Goal: Use online tool/utility: Utilize a website feature to perform a specific function

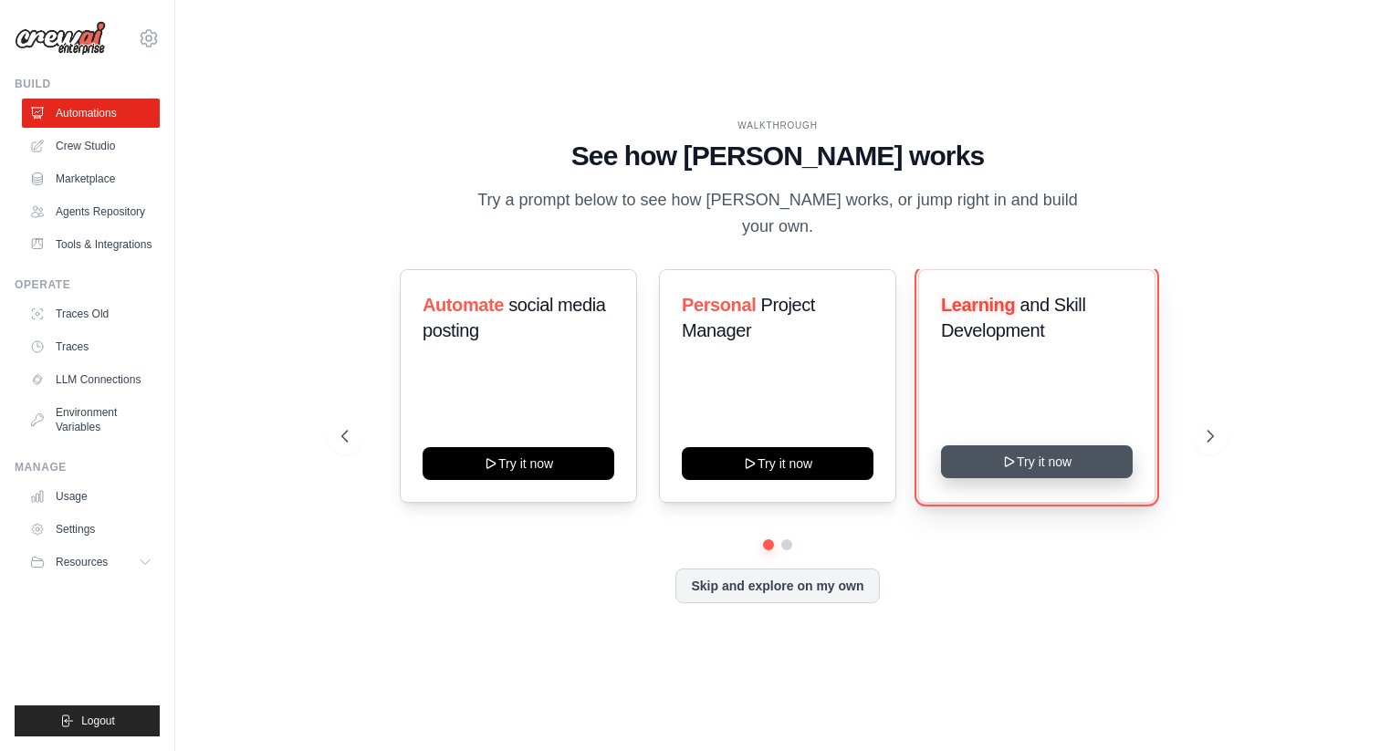
click at [1033, 446] on button "Try it now" at bounding box center [1037, 461] width 192 height 33
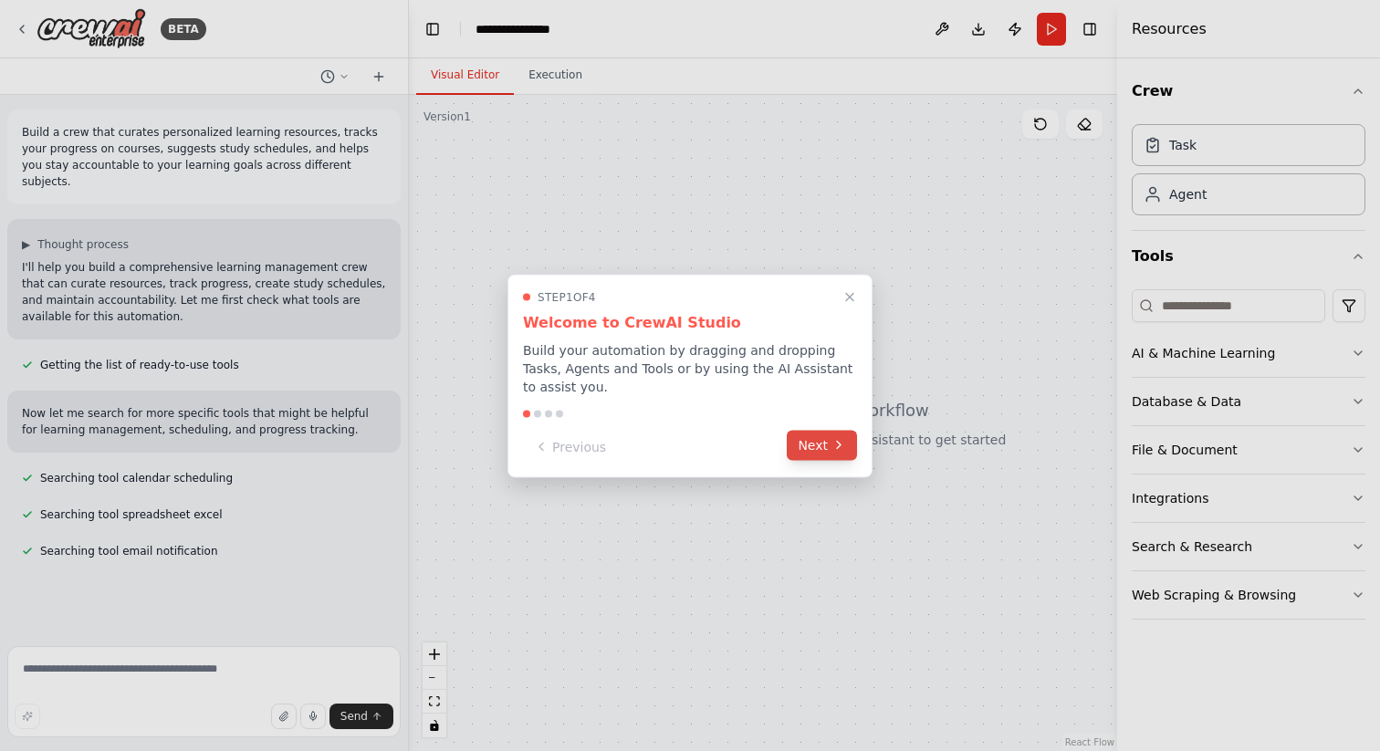
click at [823, 445] on button "Next" at bounding box center [822, 445] width 70 height 30
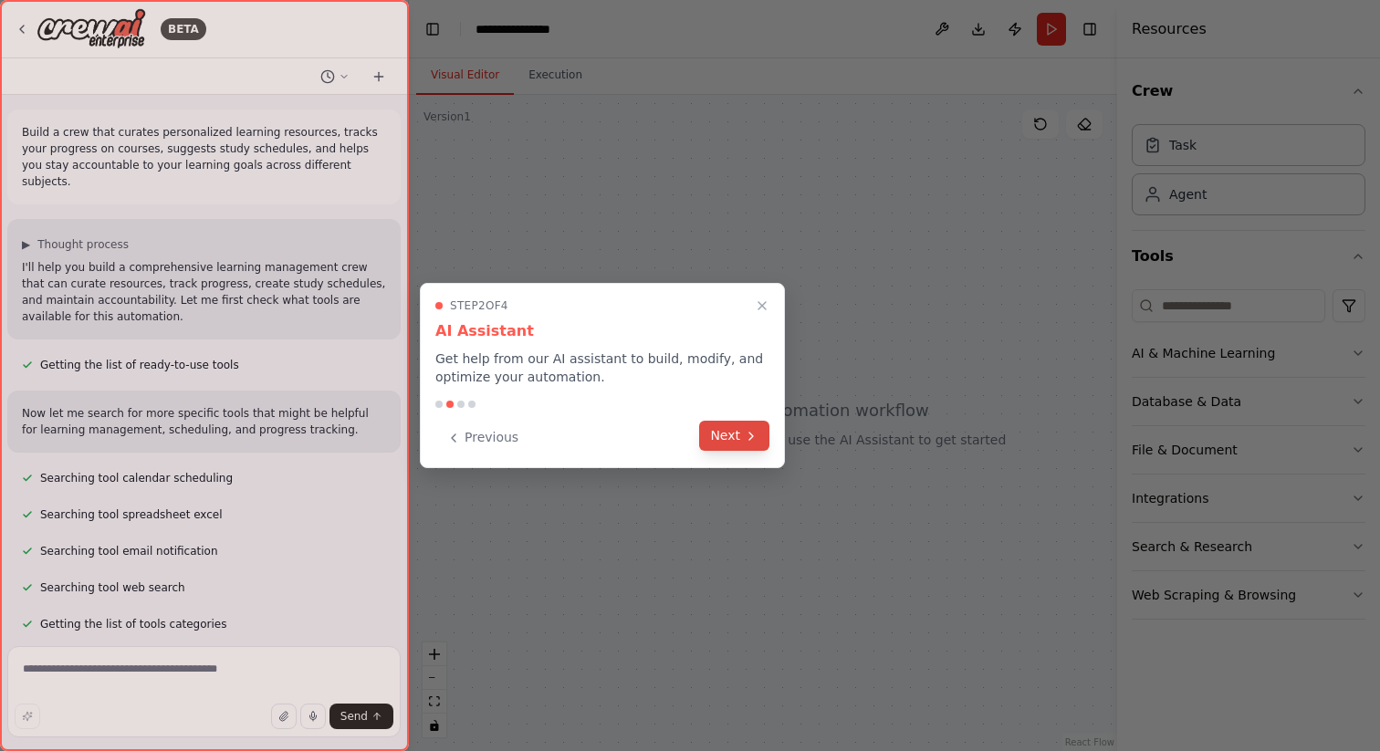
click at [745, 437] on icon at bounding box center [751, 436] width 15 height 15
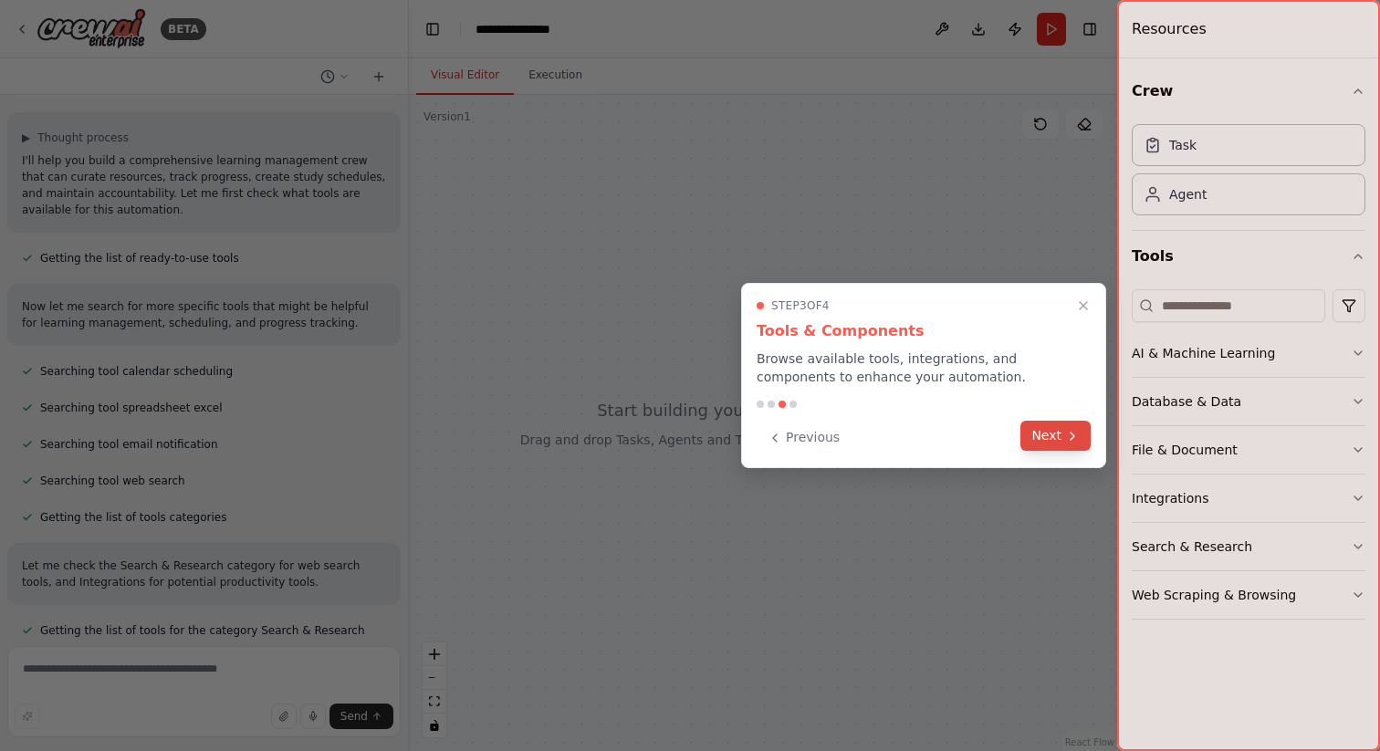
scroll to position [143, 0]
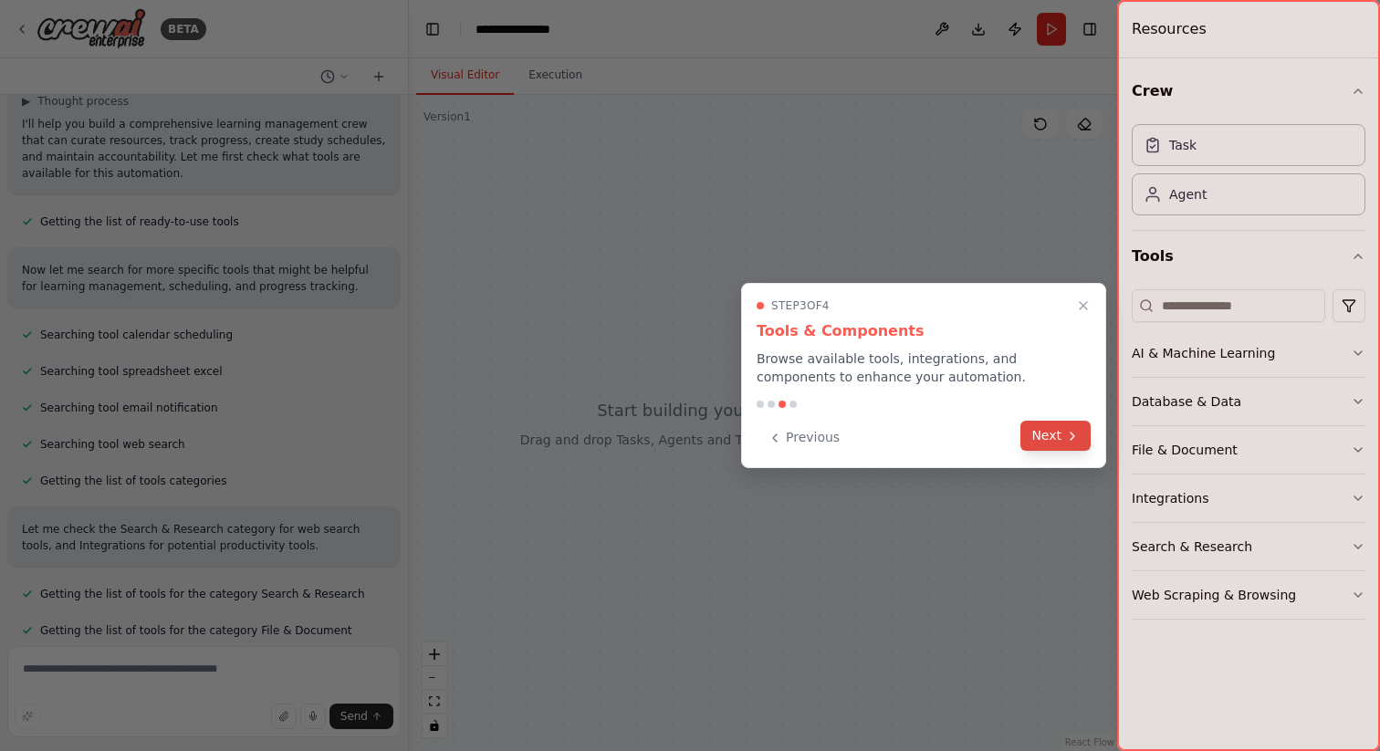
click at [1062, 434] on button "Next" at bounding box center [1055, 436] width 70 height 30
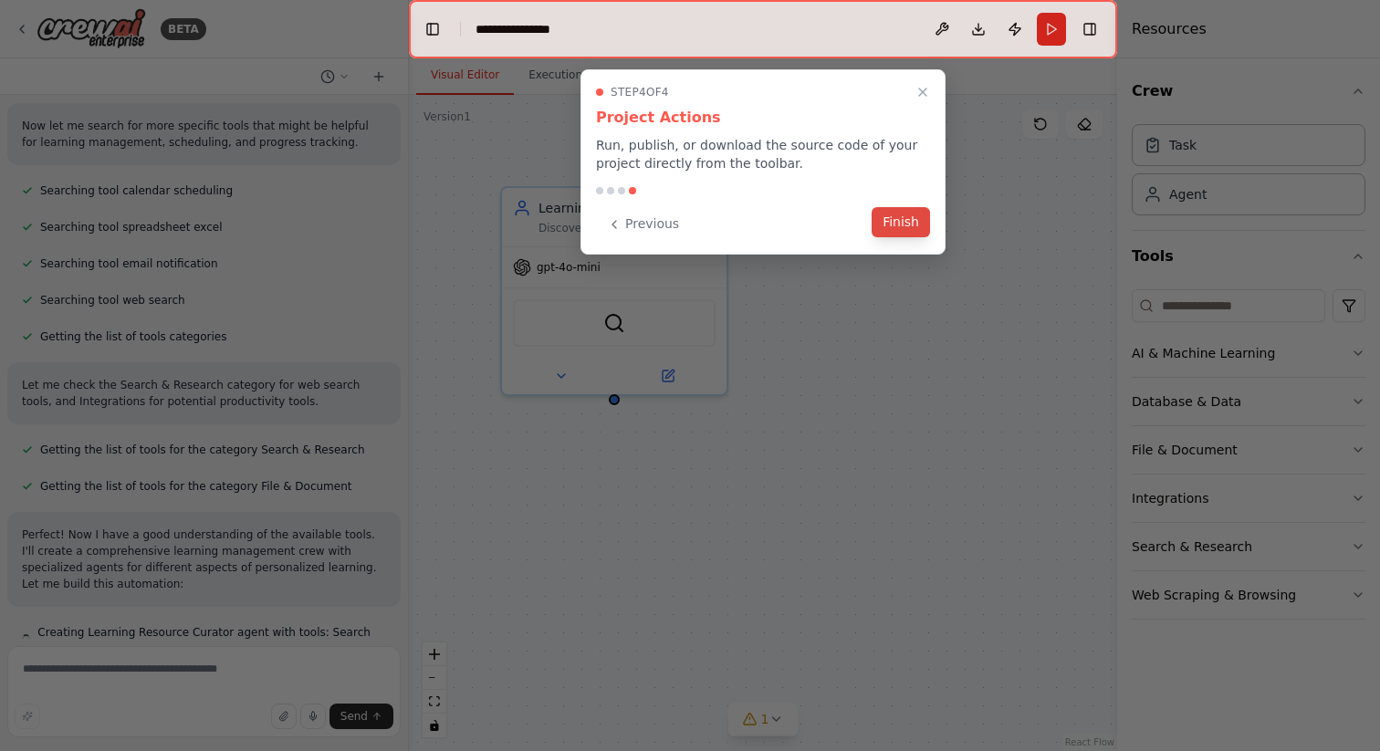
scroll to position [304, 0]
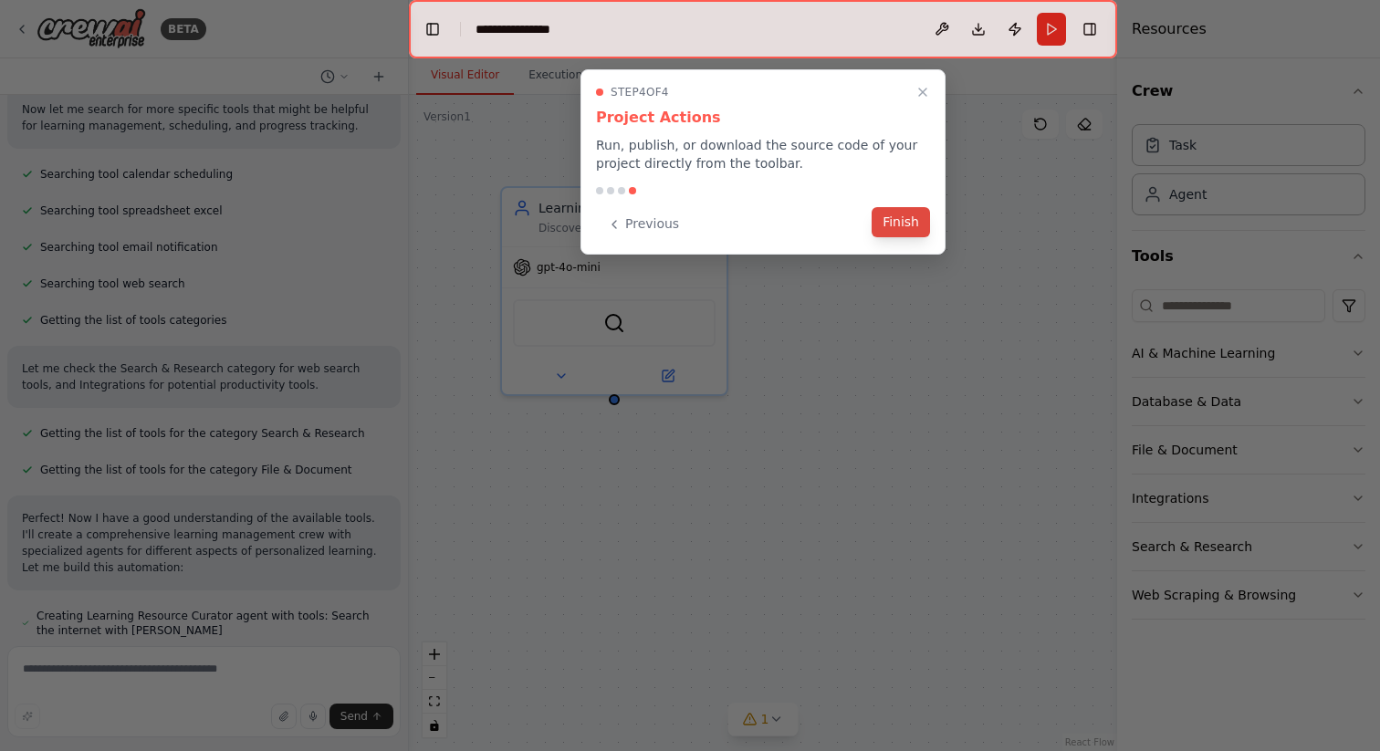
click at [906, 221] on button "Finish" at bounding box center [901, 222] width 58 height 30
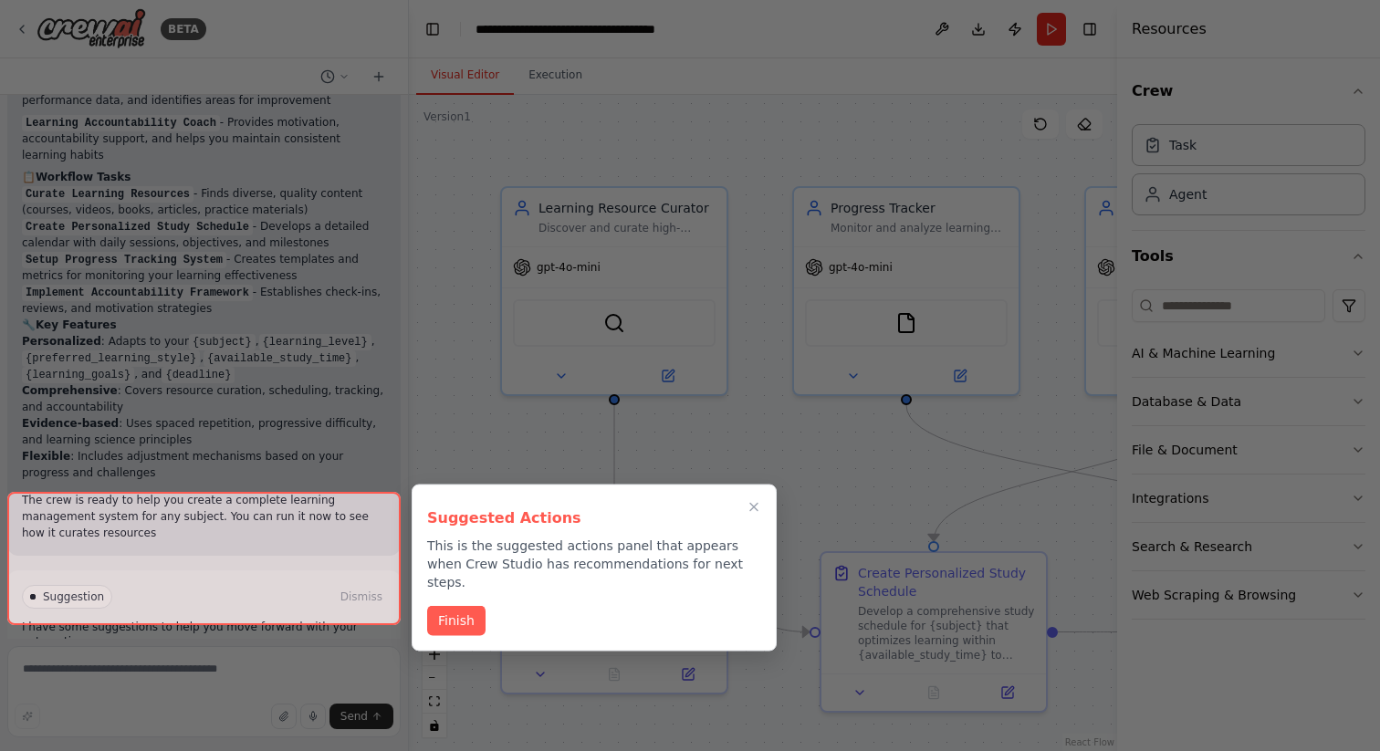
scroll to position [1664, 0]
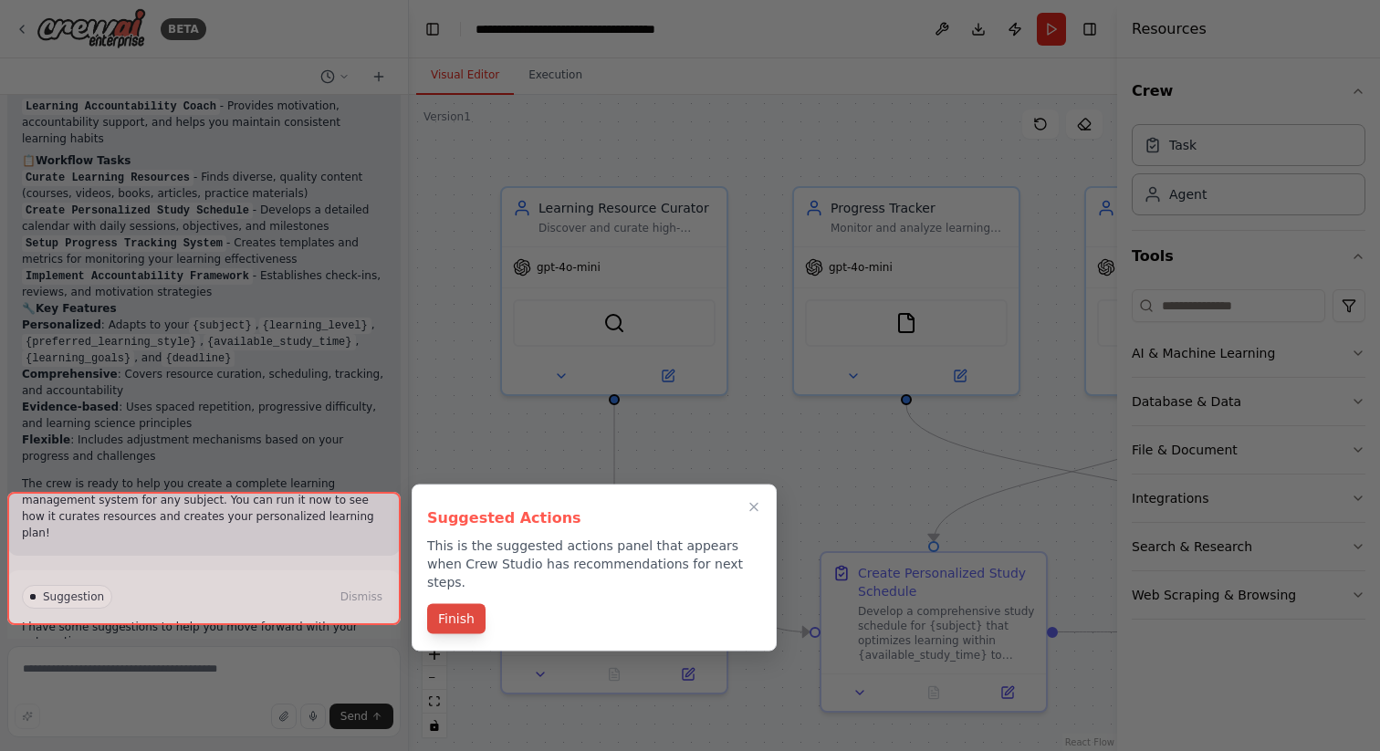
click at [447, 604] on button "Finish" at bounding box center [456, 619] width 58 height 30
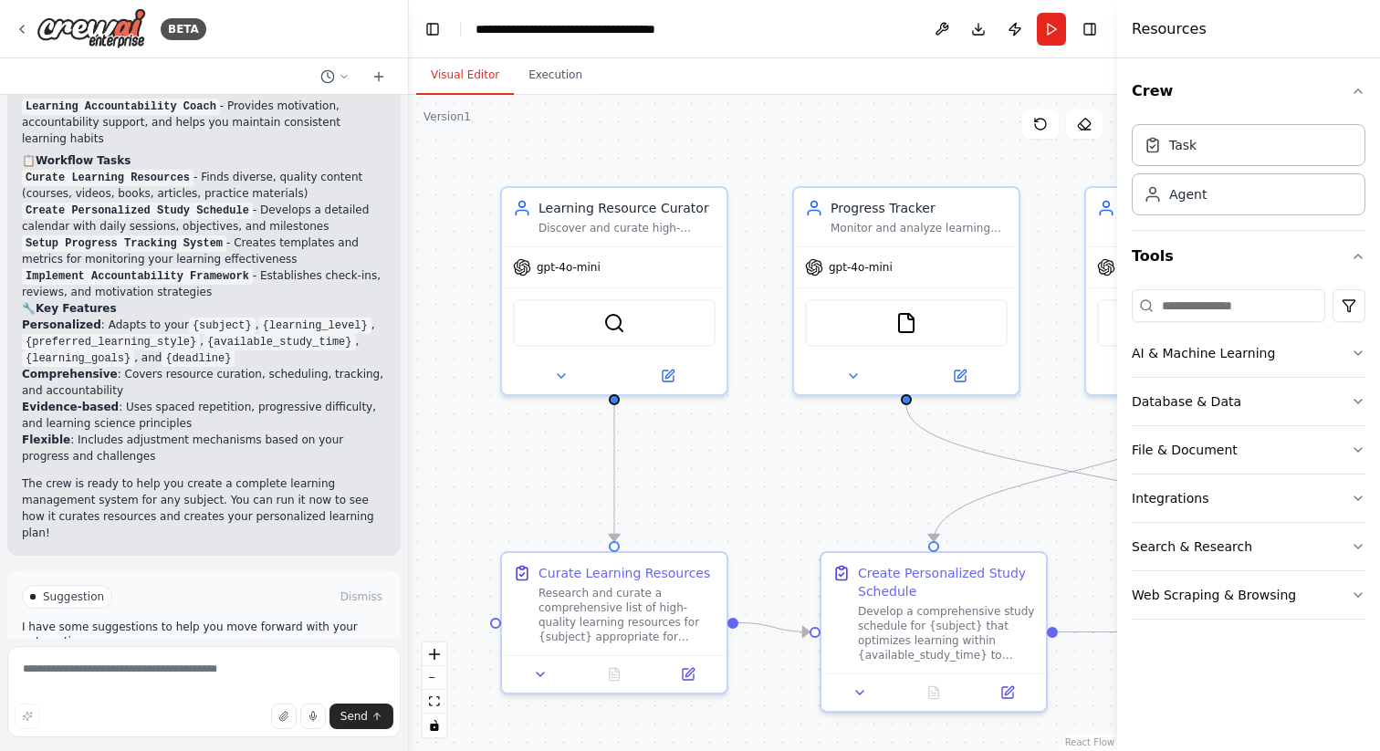
click at [277, 660] on button "Run Automation" at bounding box center [204, 674] width 364 height 29
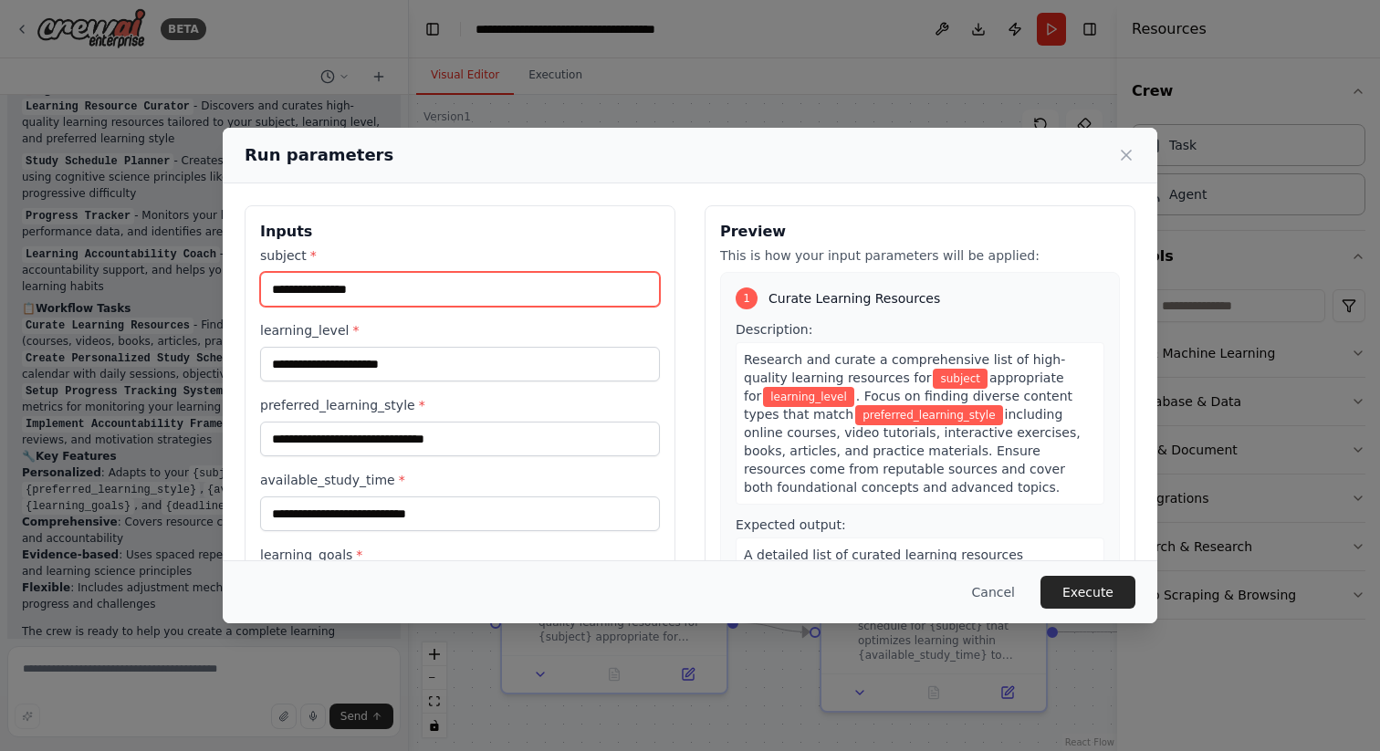
click at [392, 291] on input "subject *" at bounding box center [460, 289] width 400 height 35
type input "*"
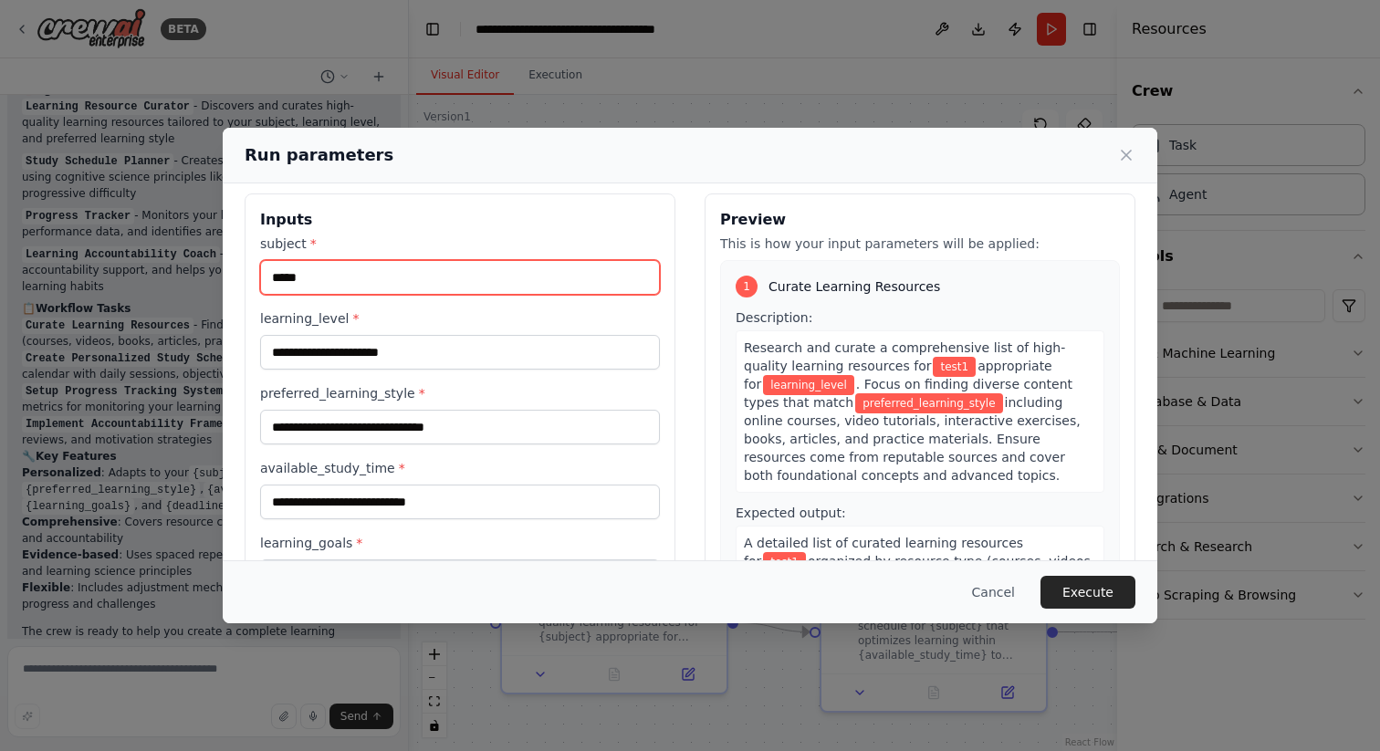
type input "*****"
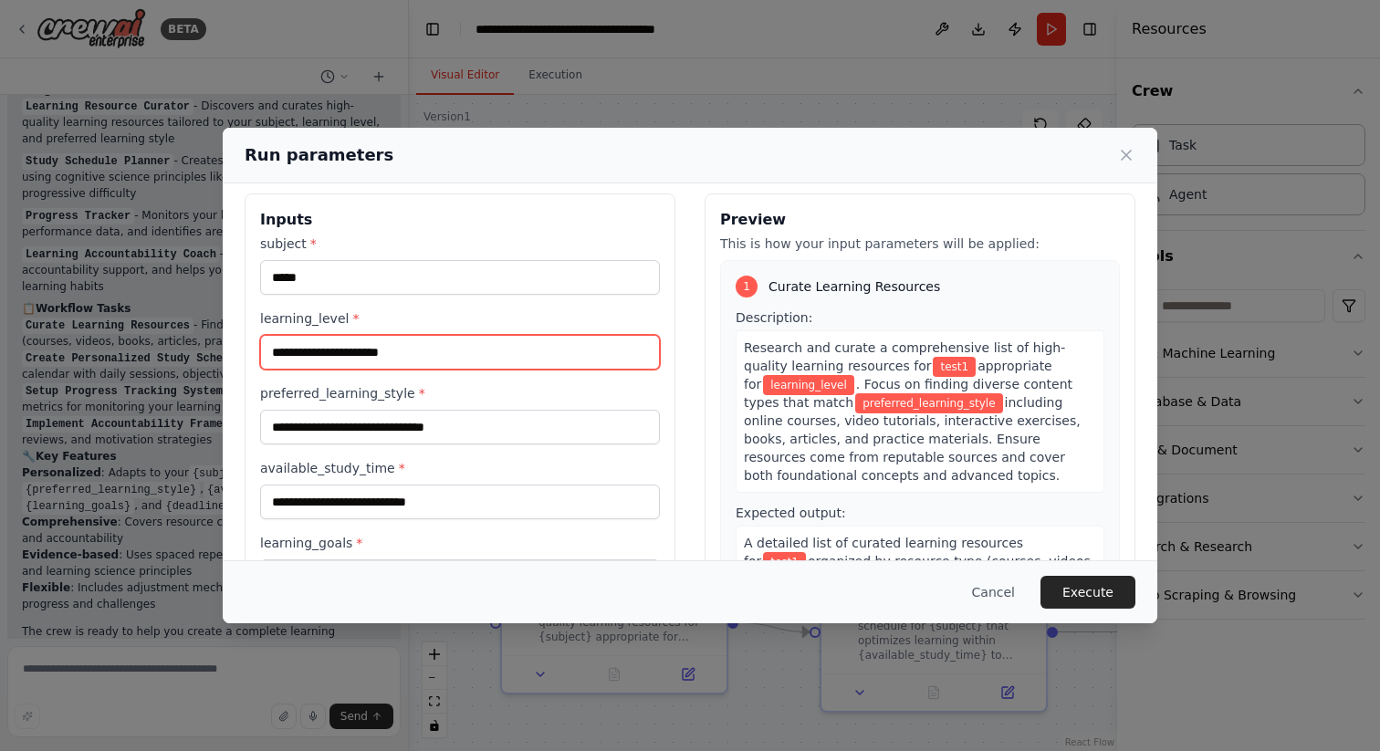
click at [464, 357] on input "learning_level *" at bounding box center [460, 352] width 400 height 35
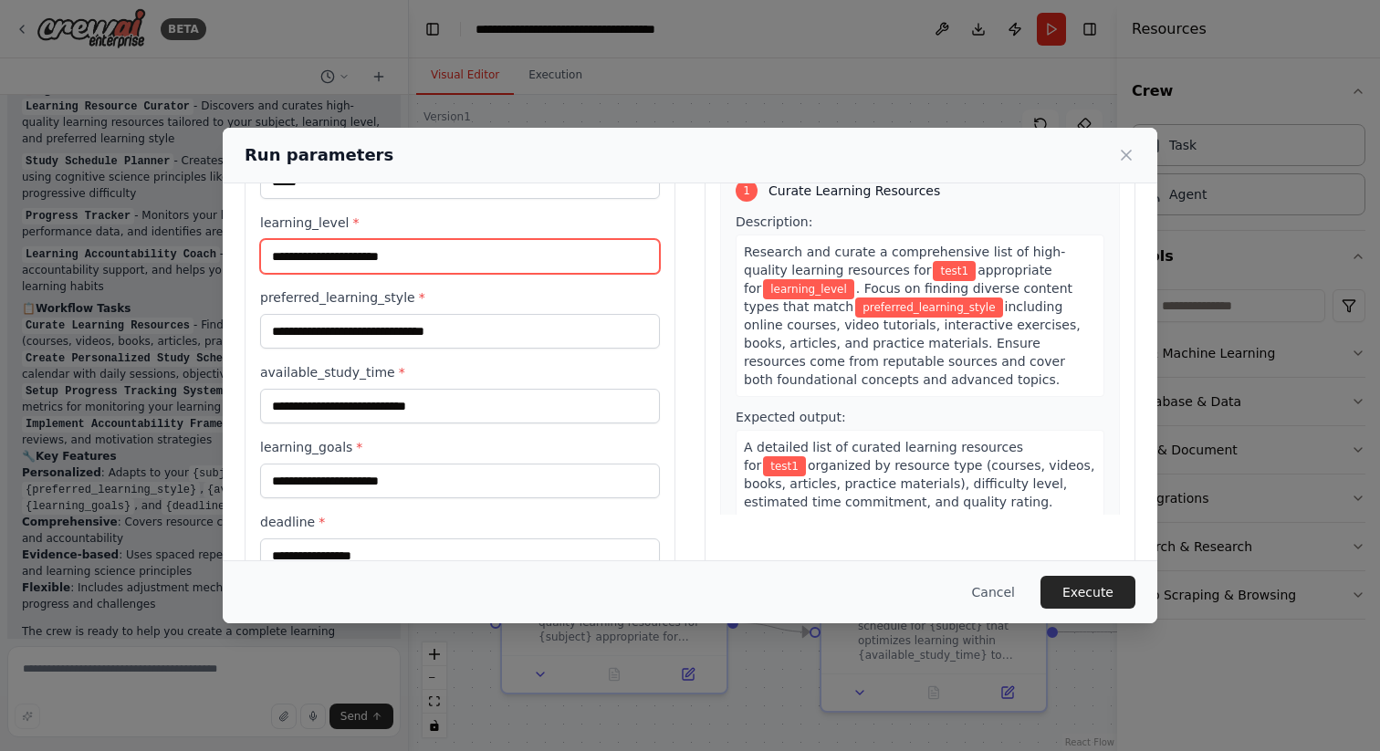
scroll to position [158, 0]
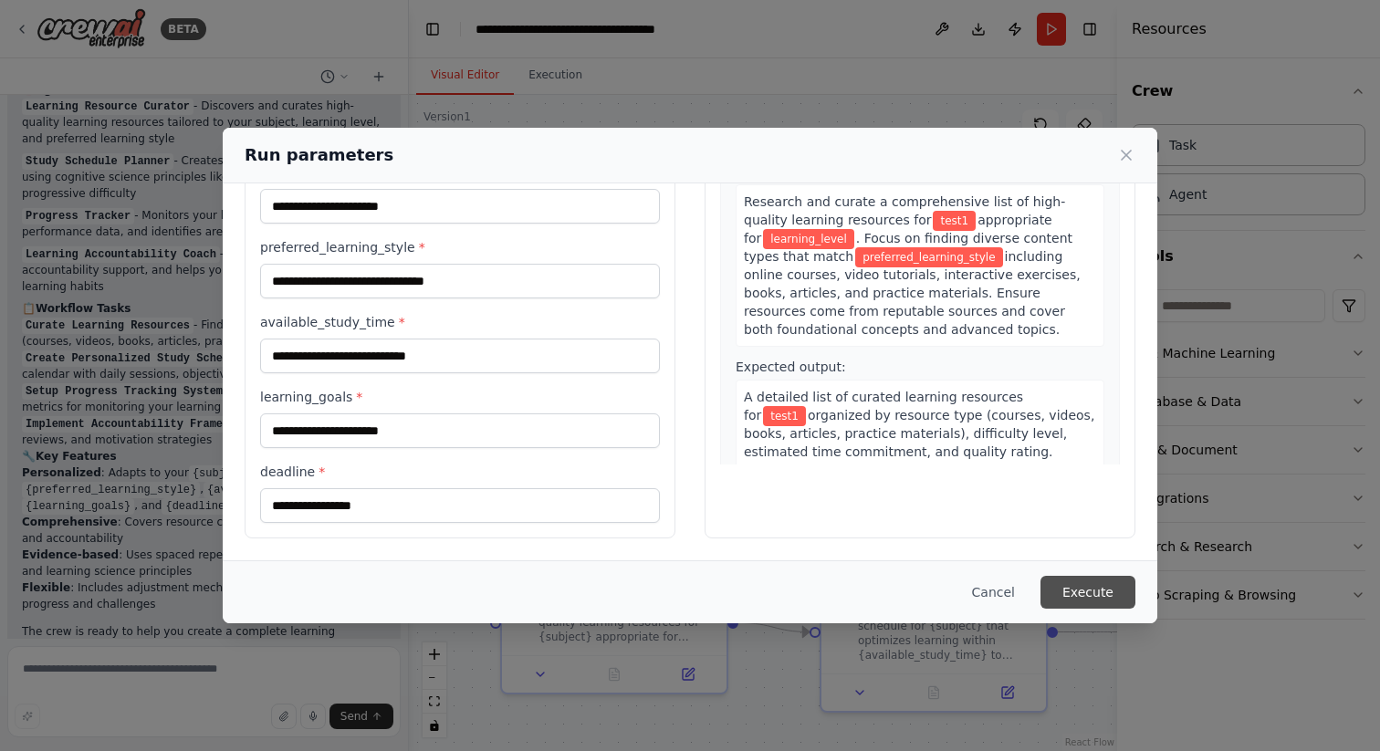
click at [1073, 583] on button "Execute" at bounding box center [1087, 592] width 95 height 33
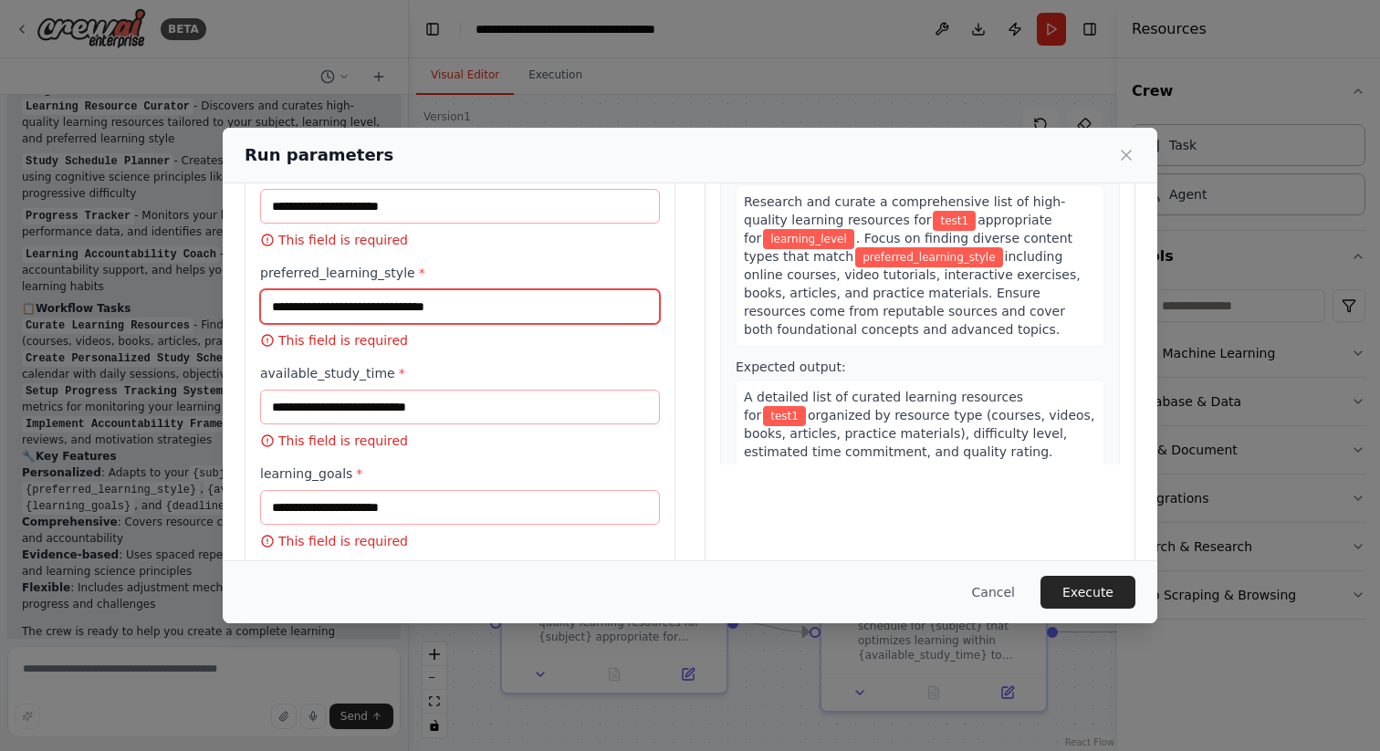
click at [453, 308] on input "preferred_learning_style *" at bounding box center [460, 306] width 400 height 35
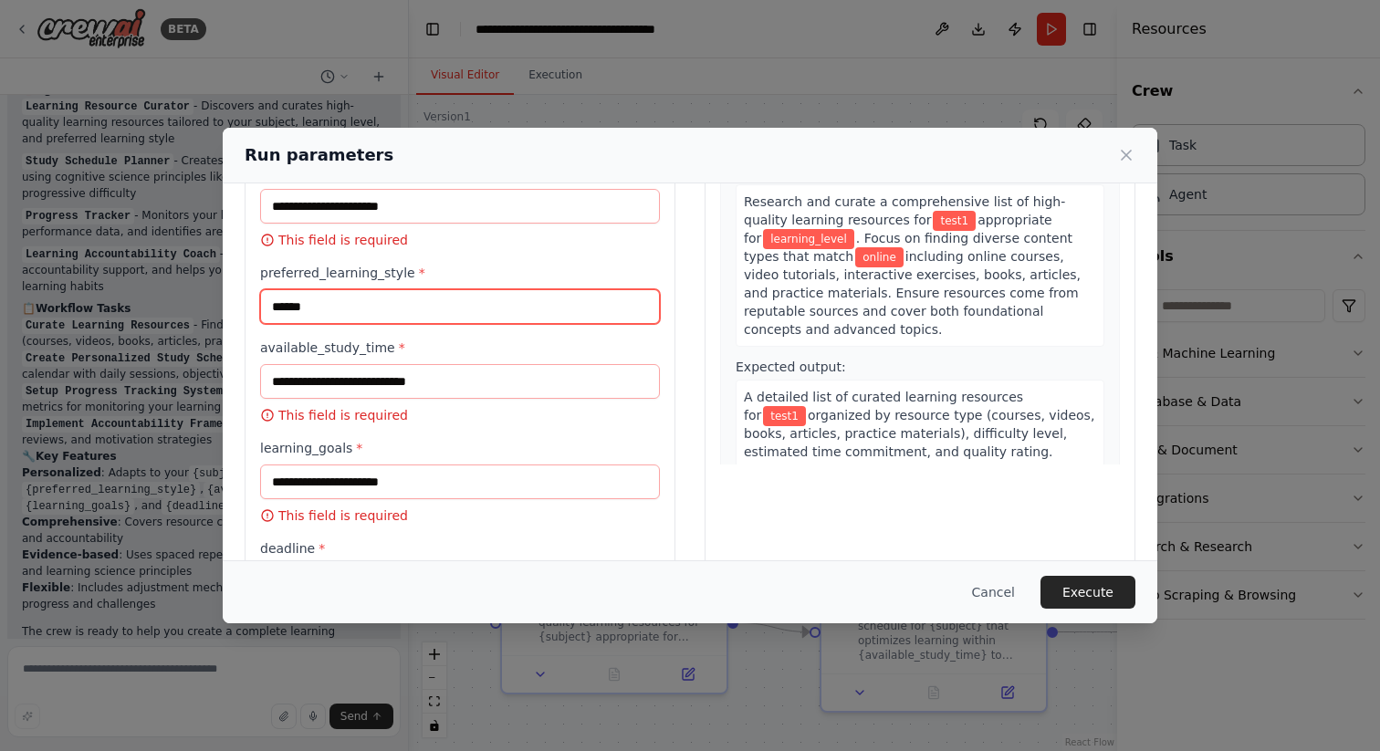
type input "******"
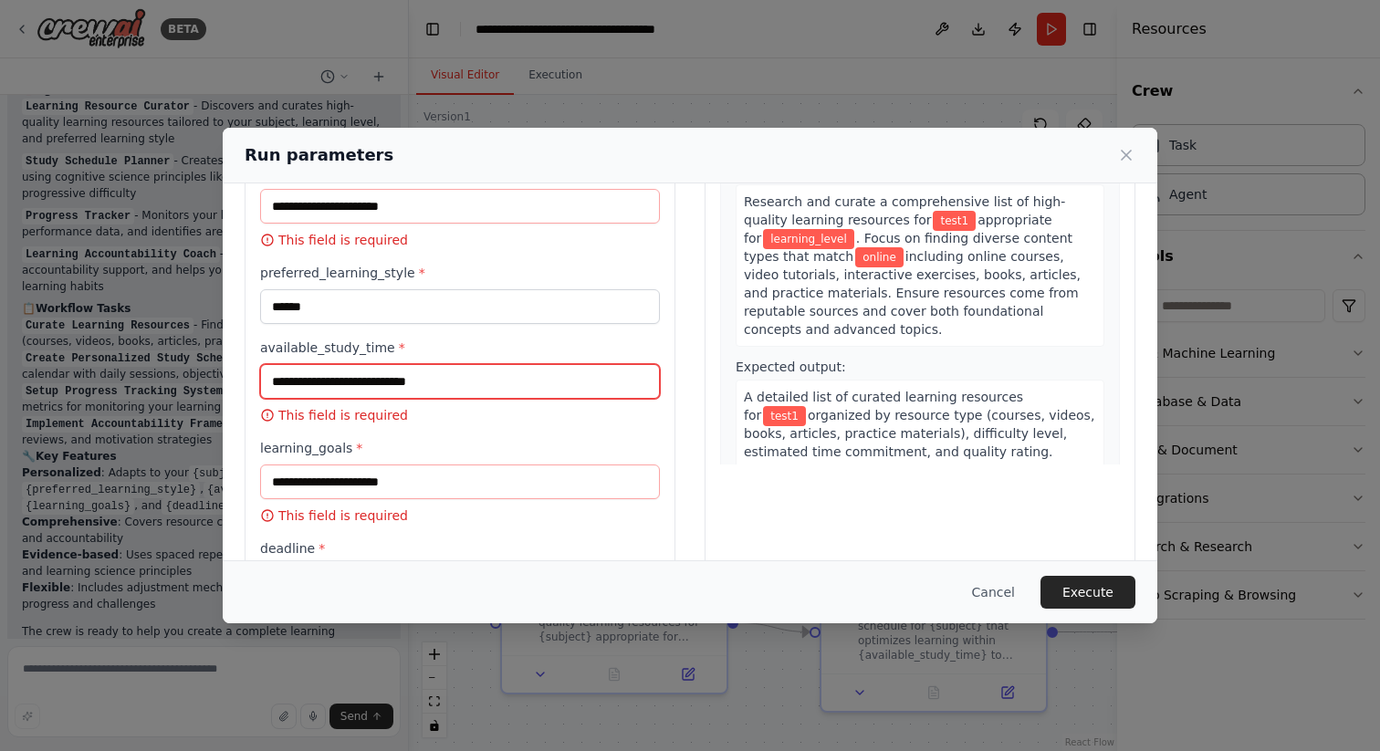
click at [363, 378] on input "available_study_time *" at bounding box center [460, 381] width 400 height 35
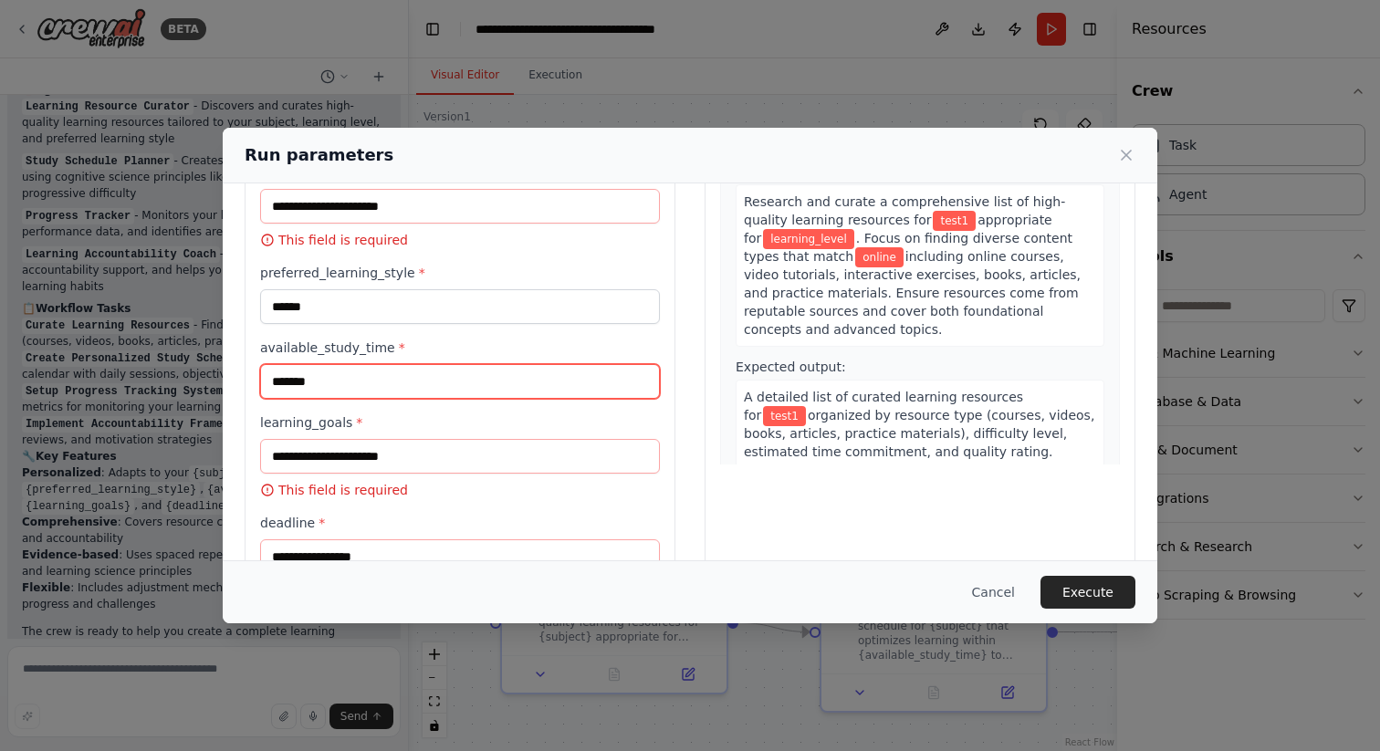
type input "*******"
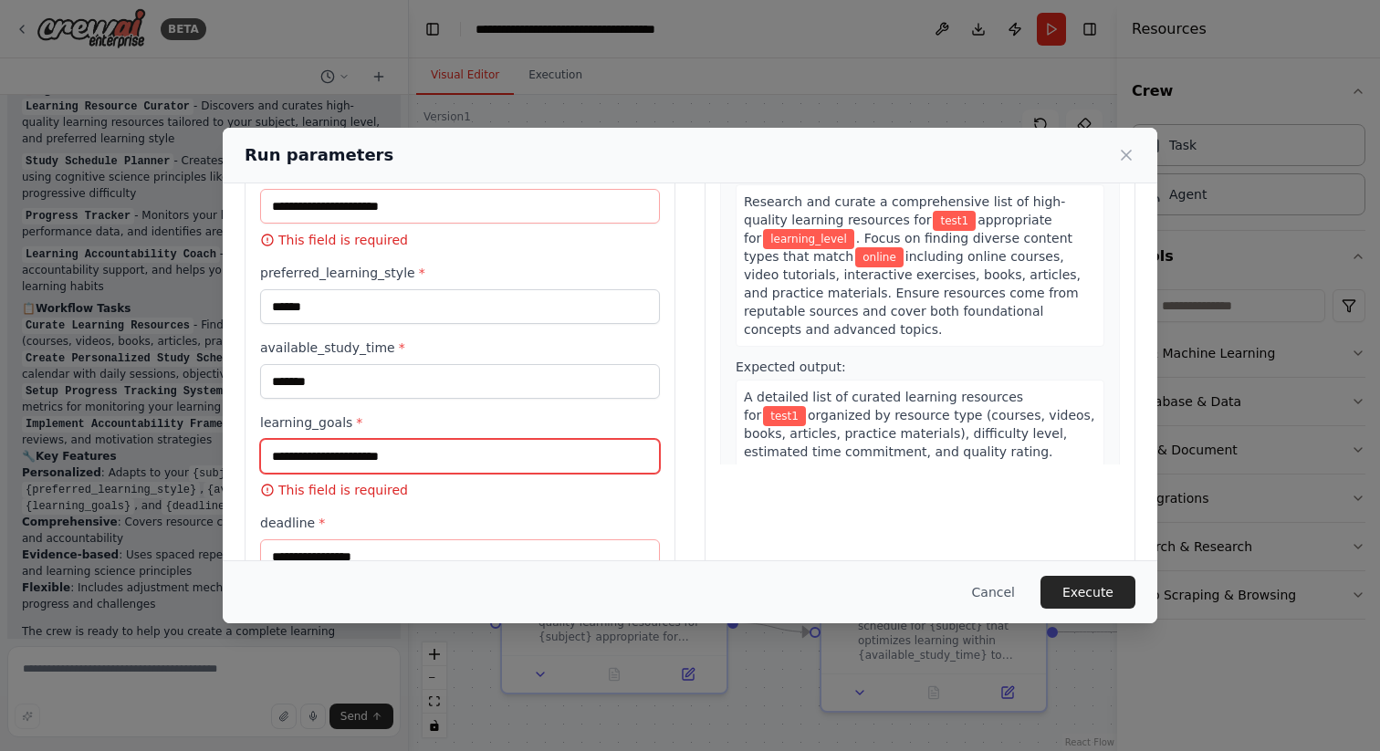
click at [361, 455] on input "learning_goals *" at bounding box center [460, 456] width 400 height 35
type input "**********"
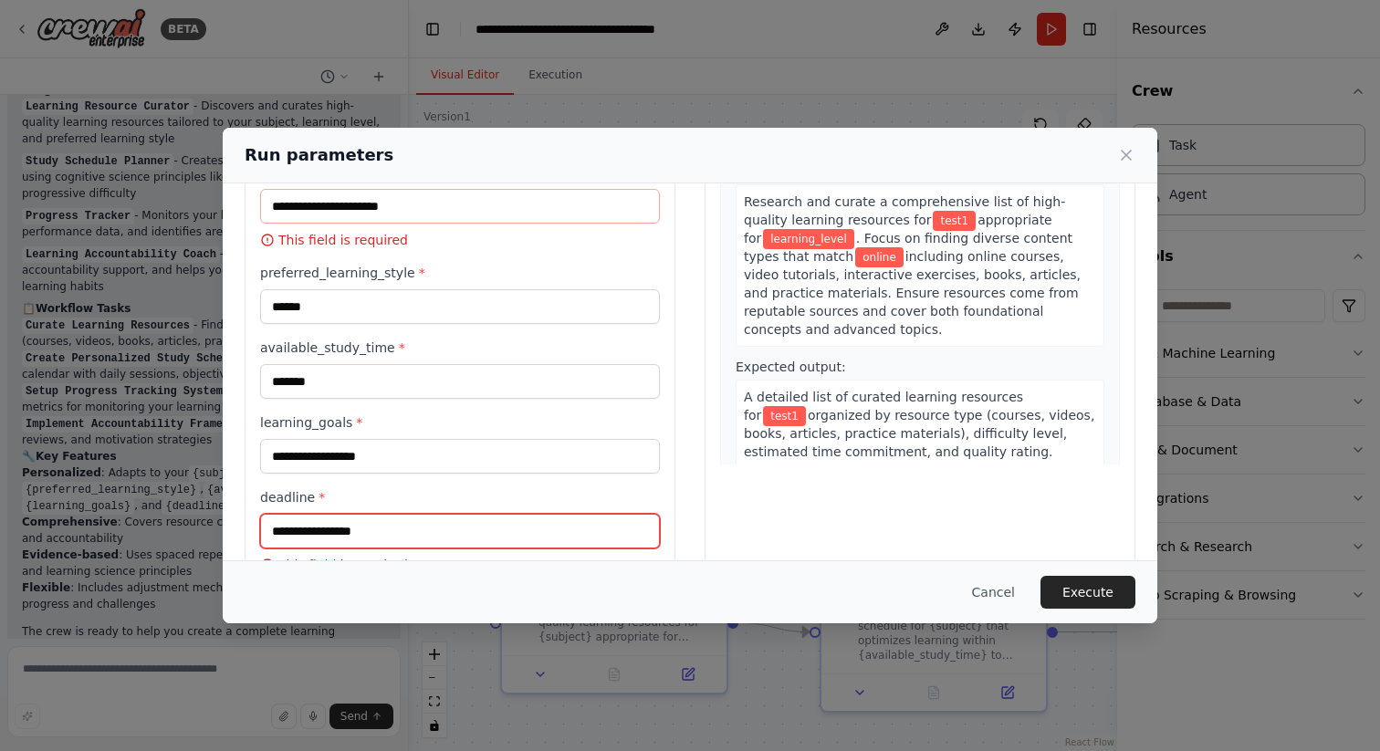
click at [365, 528] on input "deadline *" at bounding box center [460, 531] width 400 height 35
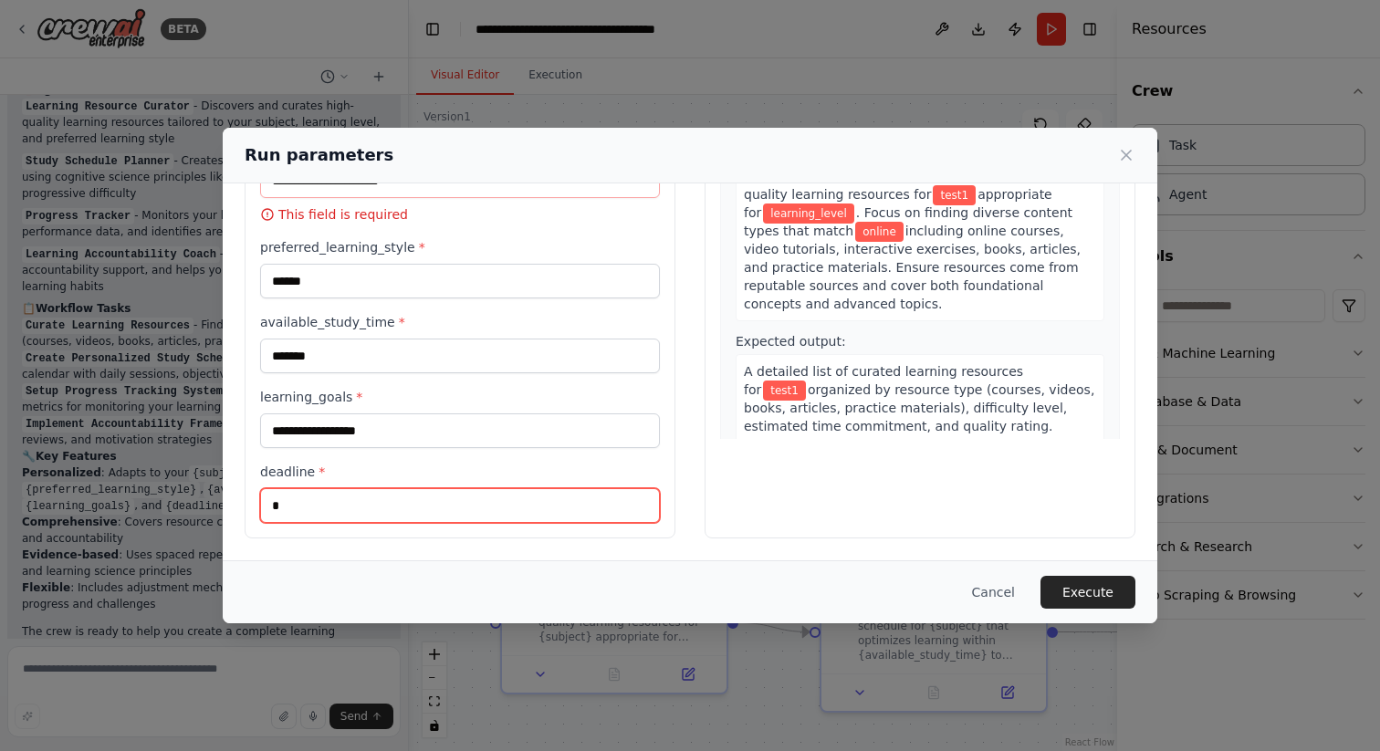
scroll to position [183, 0]
type input "**********"
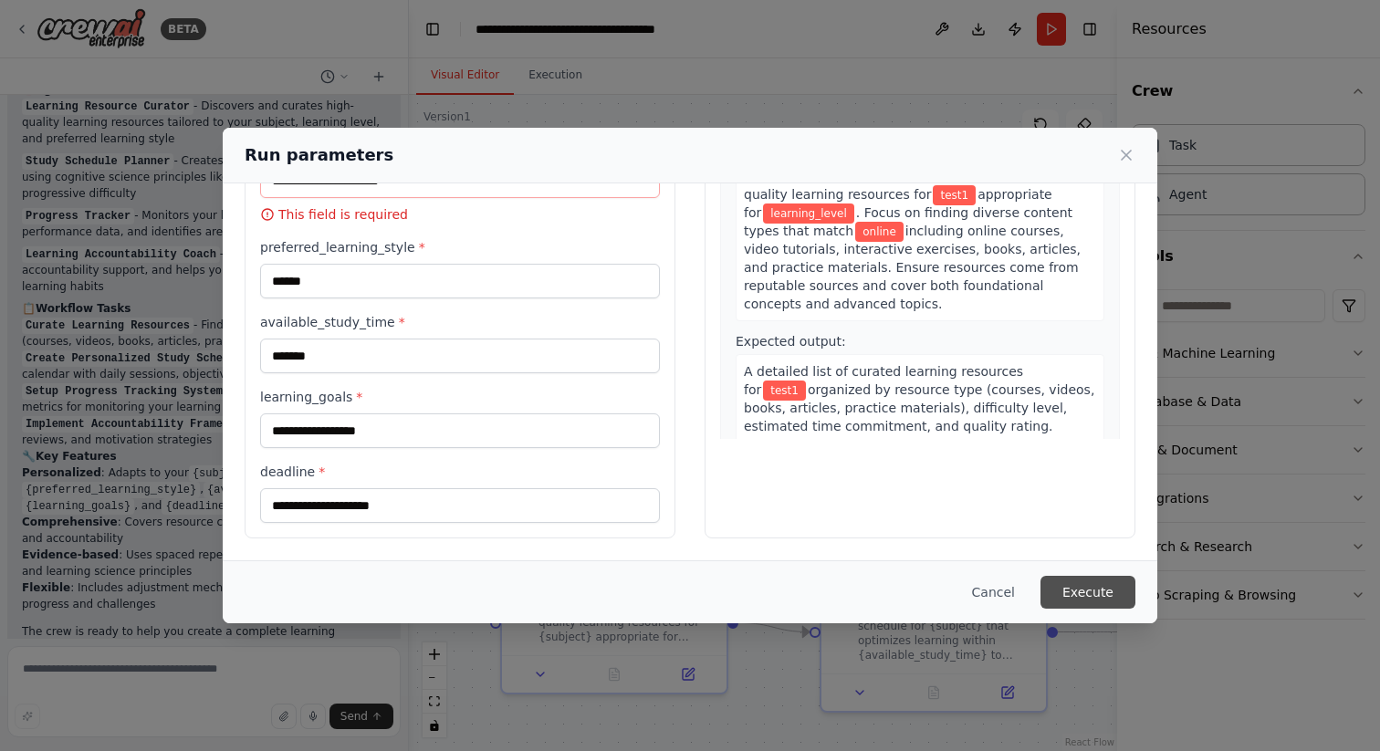
click at [1105, 588] on button "Execute" at bounding box center [1087, 592] width 95 height 33
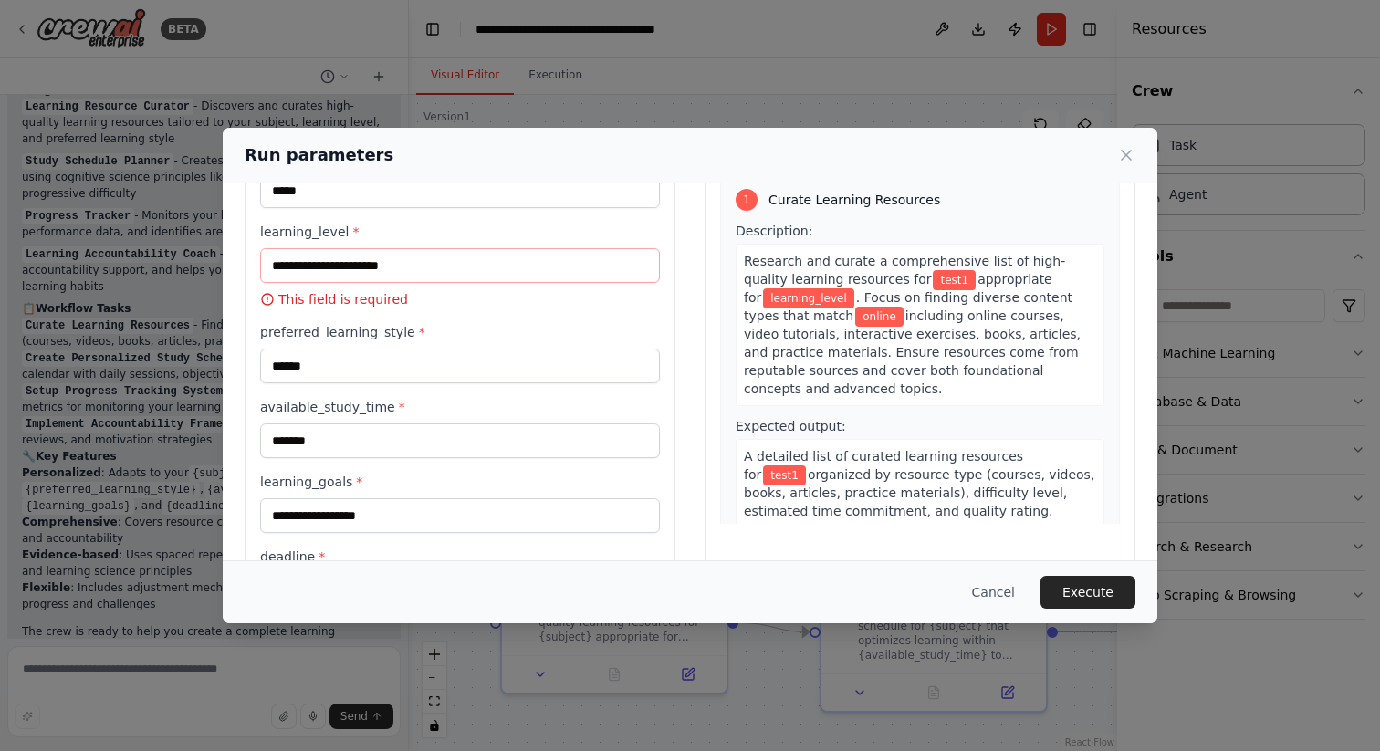
scroll to position [86, 0]
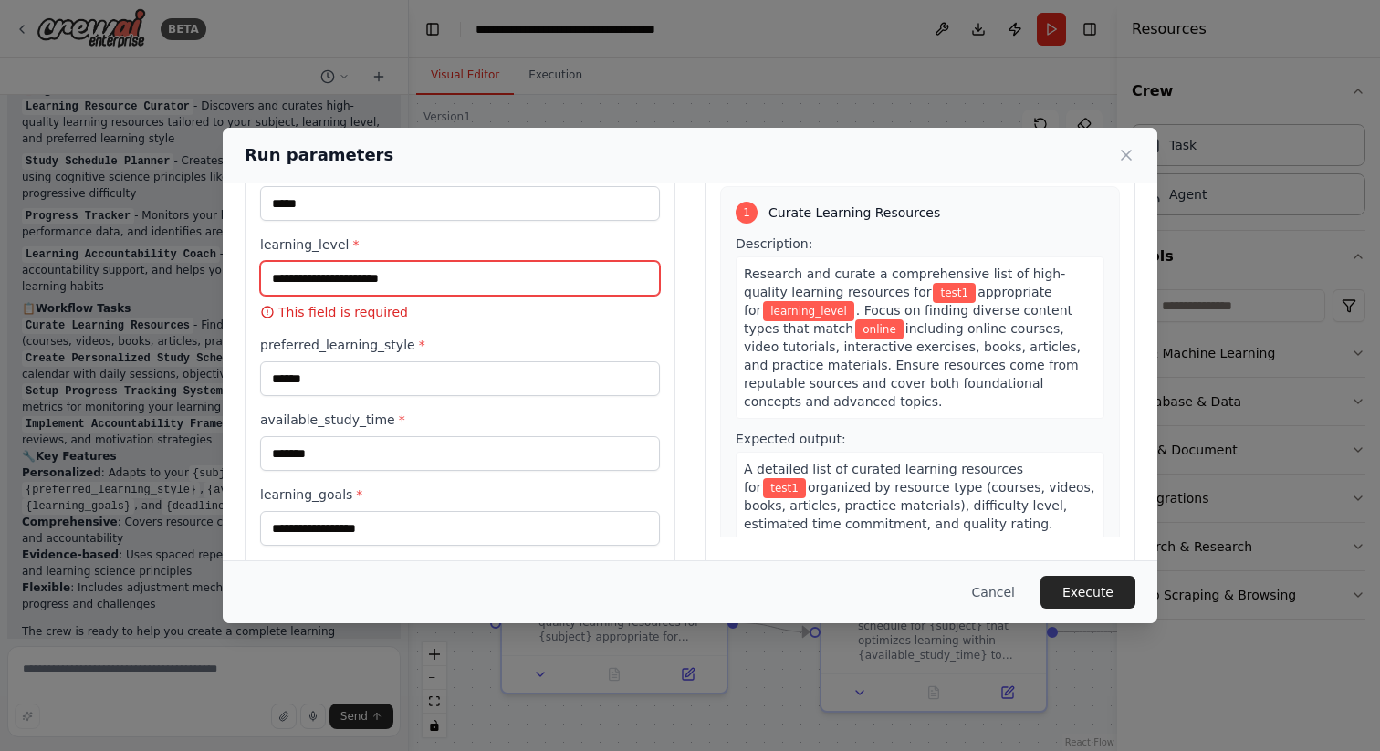
click at [386, 277] on input "learning_level *" at bounding box center [460, 278] width 400 height 35
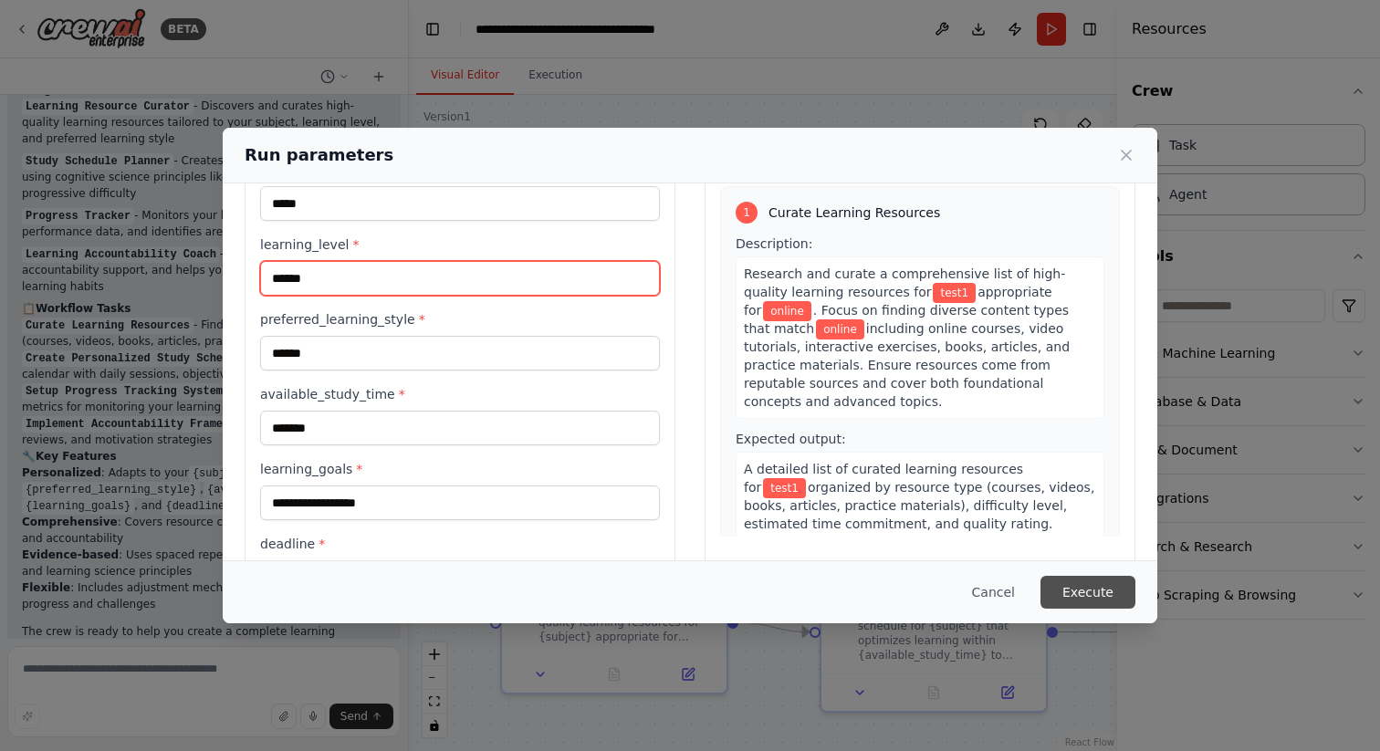
type input "******"
click at [1094, 580] on button "Execute" at bounding box center [1087, 592] width 95 height 33
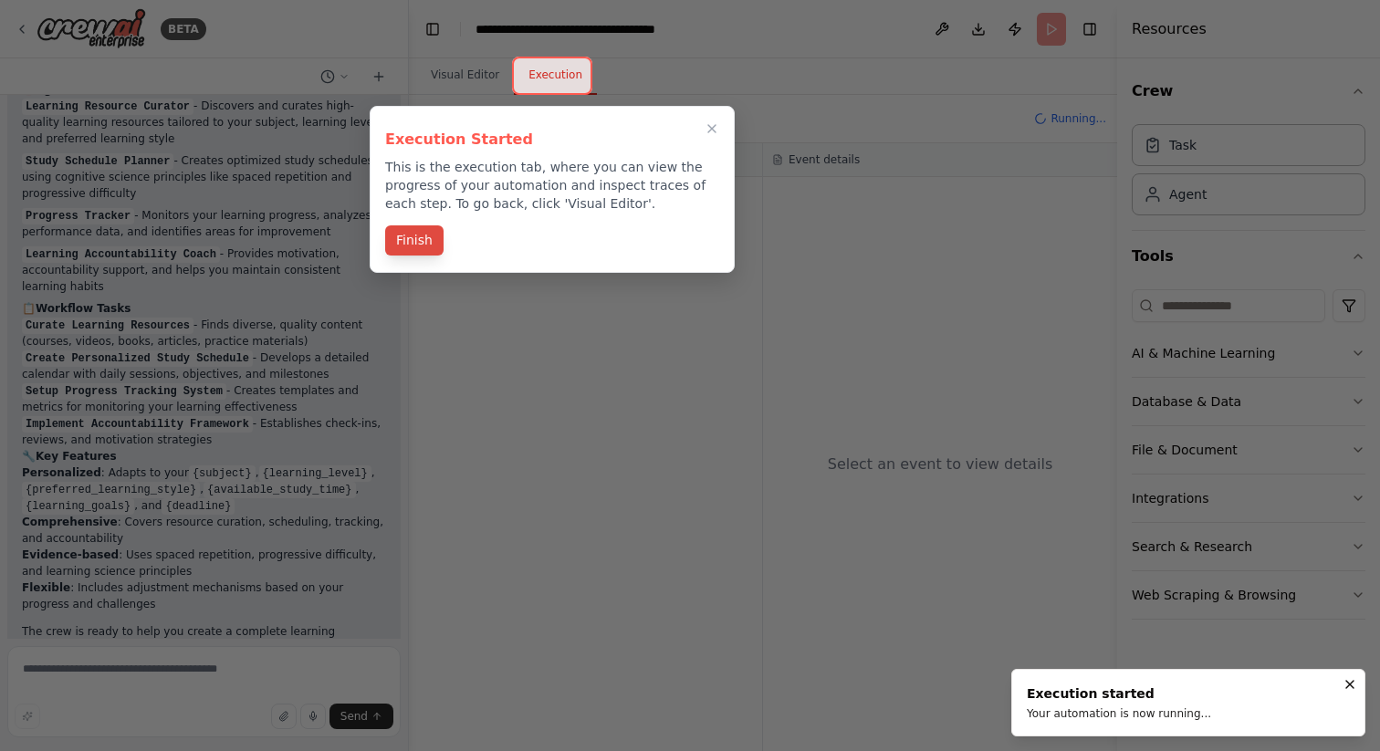
click at [418, 236] on button "Finish" at bounding box center [414, 240] width 58 height 30
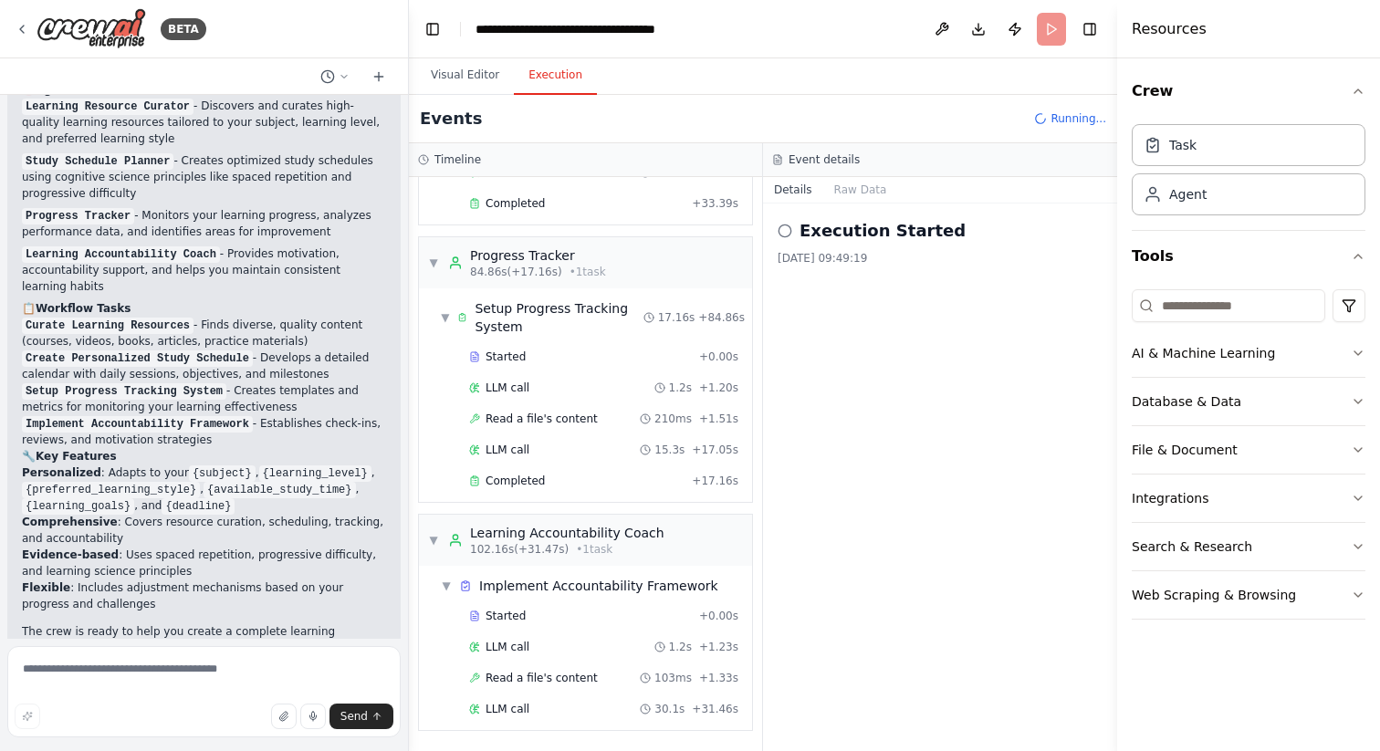
scroll to position [1664, 0]
